Goal: Manage account settings

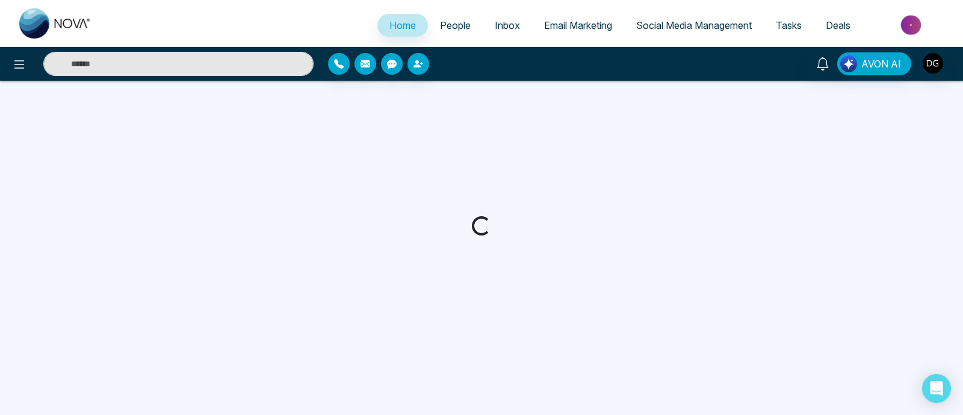
select select "*"
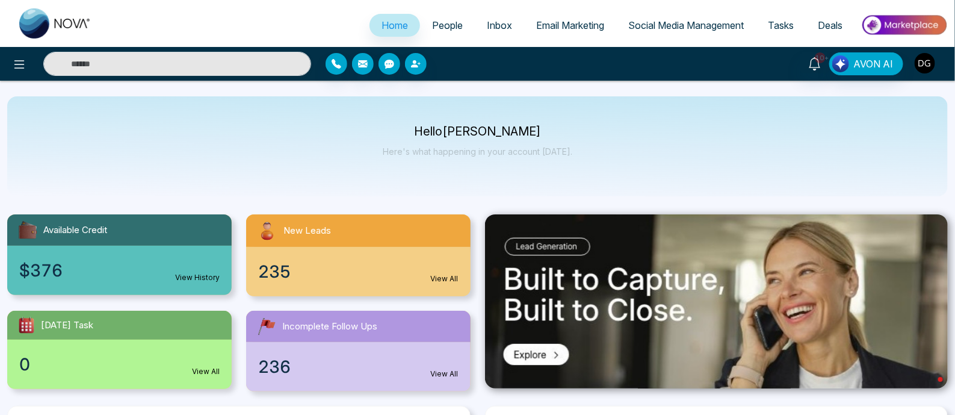
click at [927, 66] on img "button" at bounding box center [925, 63] width 20 height 20
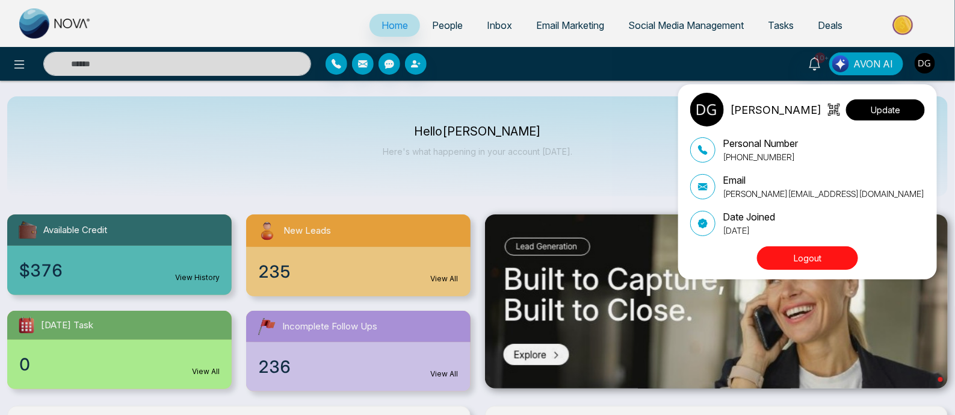
click at [883, 113] on button "Update" at bounding box center [885, 109] width 79 height 21
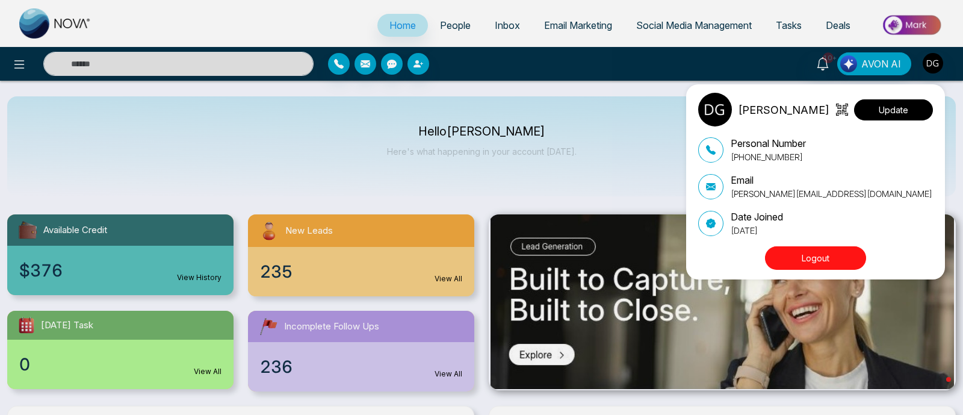
select select "***"
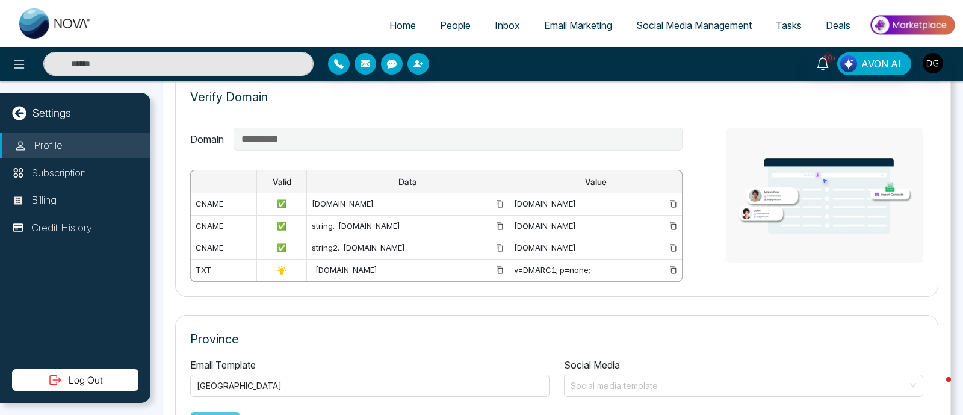
scroll to position [588, 0]
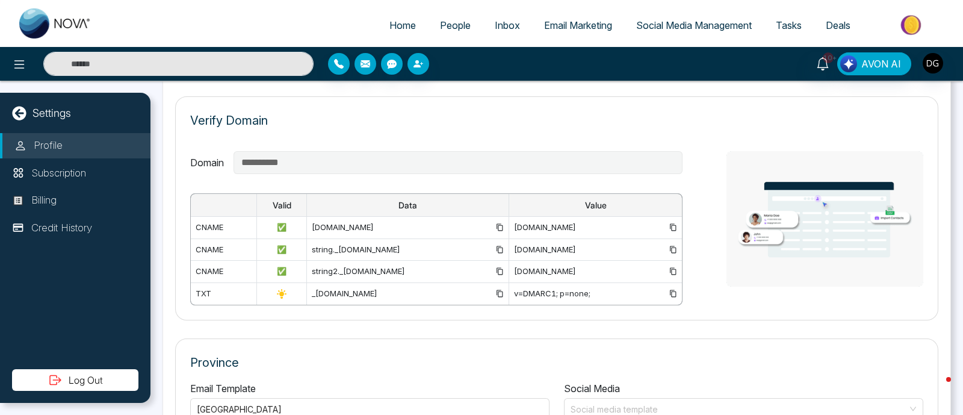
drag, startPoint x: 246, startPoint y: 288, endPoint x: 256, endPoint y: 290, distance: 10.5
click at [276, 290] on icon at bounding box center [282, 294] width 12 height 12
drag, startPoint x: 253, startPoint y: 290, endPoint x: 325, endPoint y: 339, distance: 87.5
click at [325, 339] on div "Province Email Template [GEOGRAPHIC_DATA] Social Media Social media template Up…" at bounding box center [556, 403] width 763 height 130
